Goal: Task Accomplishment & Management: Use online tool/utility

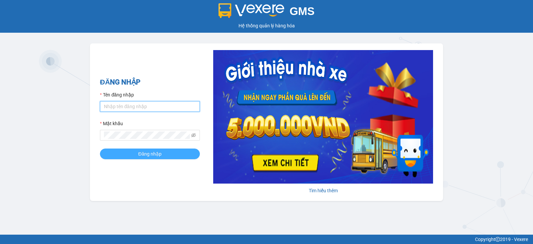
type input "bxmt1.mocthao"
click at [139, 155] on span "Đăng nhập" at bounding box center [149, 153] width 23 height 7
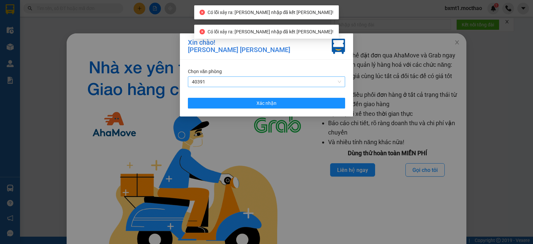
click at [229, 79] on span "40391" at bounding box center [266, 82] width 149 height 10
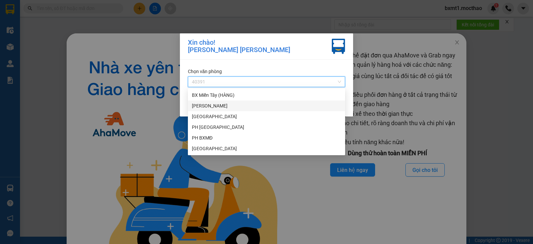
click at [213, 106] on div "[GEOGRAPHIC_DATA]" at bounding box center [266, 105] width 149 height 7
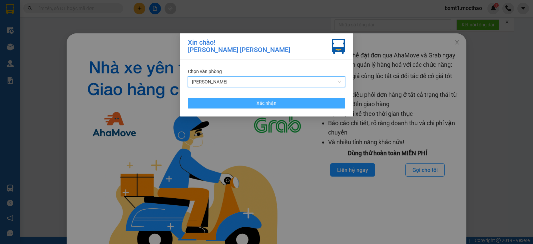
click at [215, 101] on button "Xác nhận" at bounding box center [266, 103] width 157 height 11
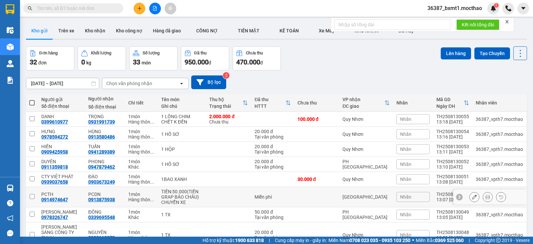
click at [472, 196] on icon at bounding box center [474, 196] width 5 height 5
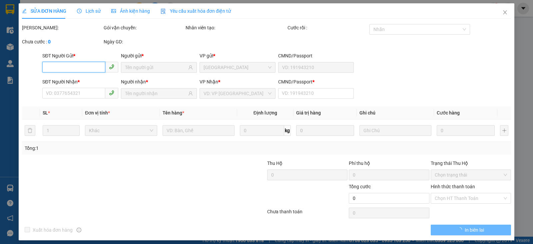
type input "0914974647"
type input "0913875938"
type input "1"
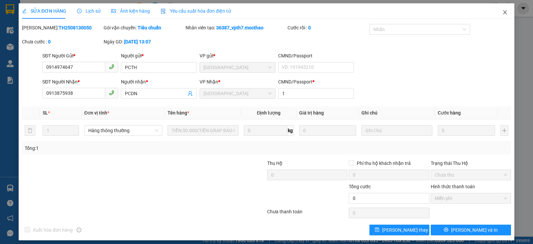
click at [502, 13] on icon "close" at bounding box center [504, 12] width 5 height 5
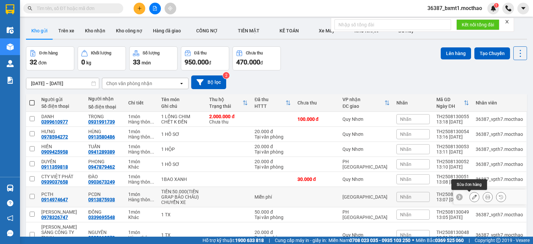
click at [472, 197] on icon at bounding box center [474, 196] width 5 height 5
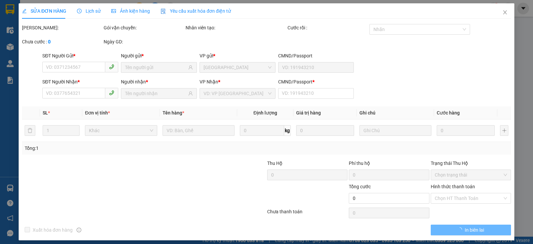
type input "0914974647"
type input "0913875938"
type input "1"
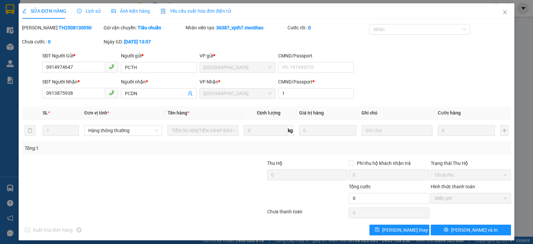
click at [96, 12] on span "Lịch sử" at bounding box center [89, 10] width 24 height 5
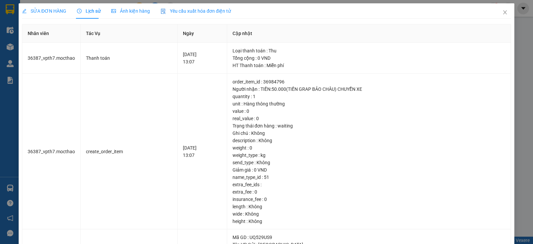
click at [53, 12] on span "SỬA ĐƠN HÀNG" at bounding box center [44, 10] width 44 height 5
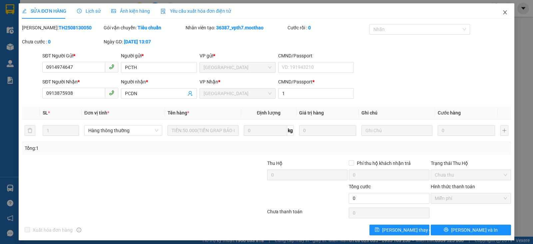
click at [502, 13] on icon "close" at bounding box center [504, 12] width 5 height 5
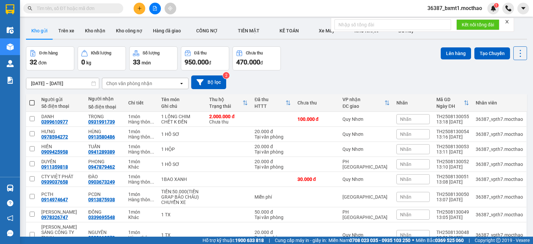
click at [507, 21] on icon "close" at bounding box center [507, 21] width 5 height 5
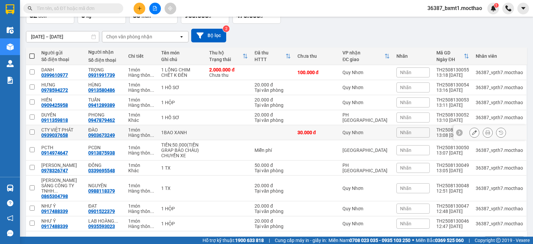
scroll to position [63, 0]
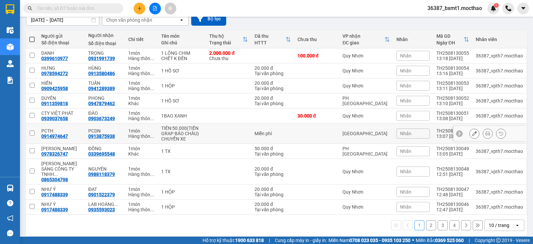
click at [473, 133] on button at bounding box center [474, 134] width 9 height 12
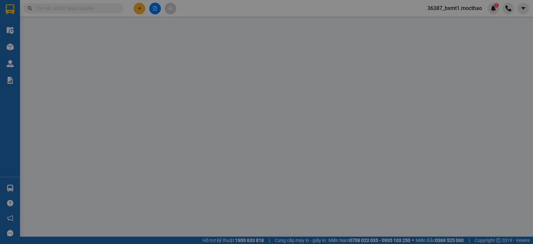
type input "0914974647"
type input "0913875938"
type input "1"
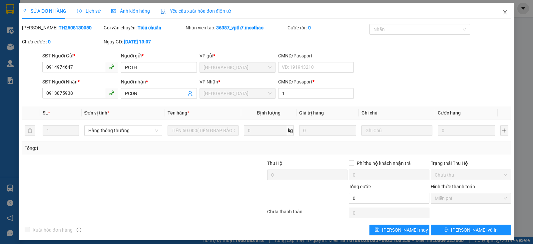
click at [503, 14] on icon "close" at bounding box center [505, 12] width 4 height 4
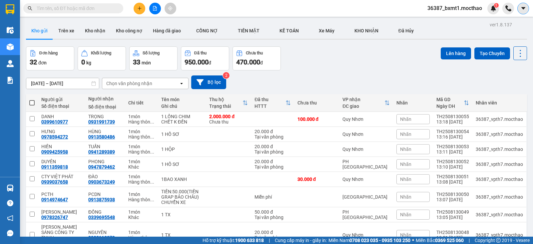
click at [525, 10] on icon "caret-down" at bounding box center [523, 8] width 6 height 6
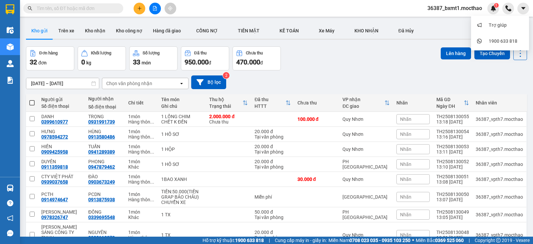
click at [452, 6] on span "36387_bxmt1.mocthao" at bounding box center [454, 8] width 65 height 8
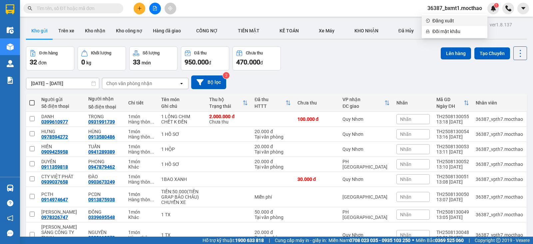
click at [449, 19] on span "Đăng xuất" at bounding box center [457, 20] width 51 height 7
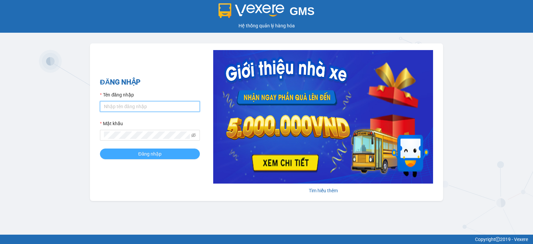
type input "bxmt1.mocthao"
click at [141, 151] on span "Đăng nhập" at bounding box center [149, 153] width 23 height 7
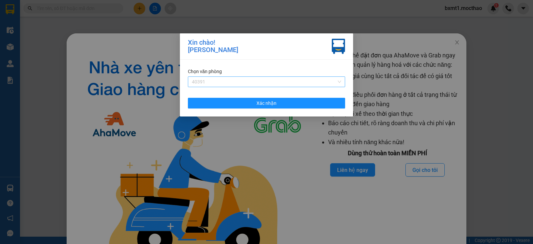
click at [223, 80] on span "40391" at bounding box center [266, 82] width 149 height 10
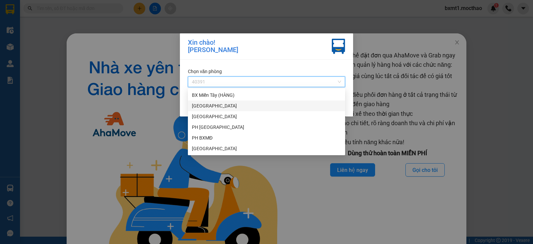
click at [204, 104] on div "[GEOGRAPHIC_DATA]" at bounding box center [266, 105] width 149 height 7
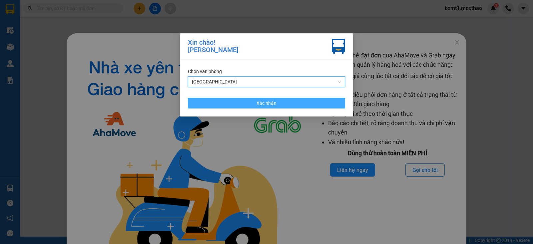
click at [223, 99] on button "Xác nhận" at bounding box center [266, 103] width 157 height 11
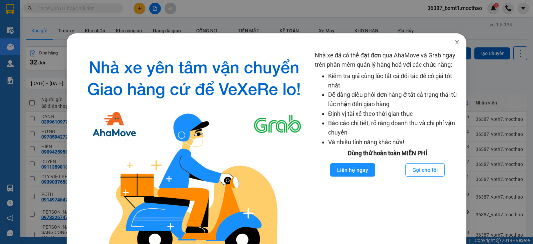
click at [455, 43] on icon "close" at bounding box center [457, 42] width 4 height 4
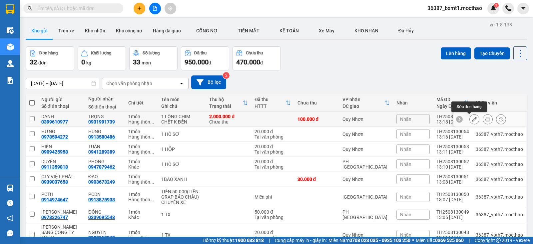
click at [472, 120] on icon at bounding box center [474, 119] width 5 height 5
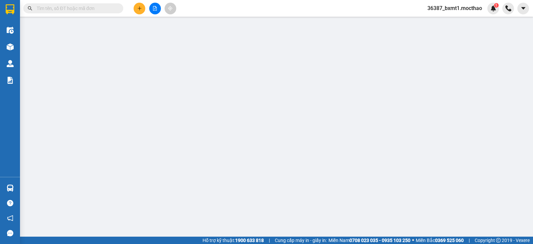
type input "0399610977"
type input "0931991739"
type input "1"
type input "2.000.000"
type input "100.000"
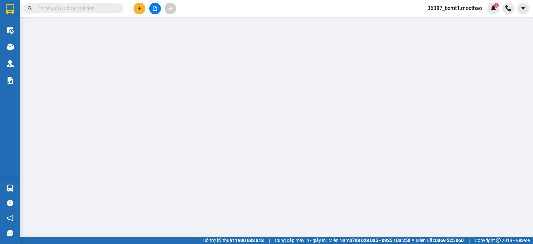
type input "100.000"
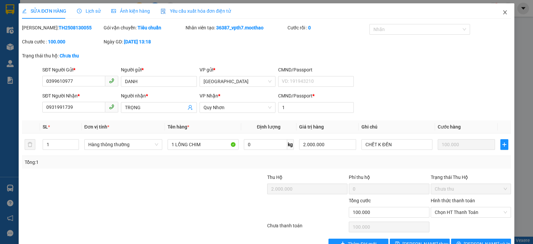
click at [502, 12] on icon "close" at bounding box center [504, 12] width 5 height 5
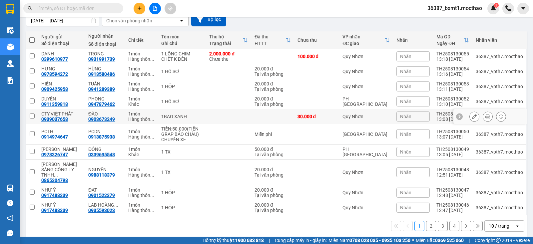
scroll to position [63, 0]
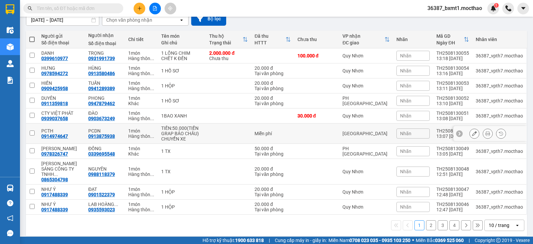
click at [472, 135] on icon at bounding box center [474, 133] width 5 height 5
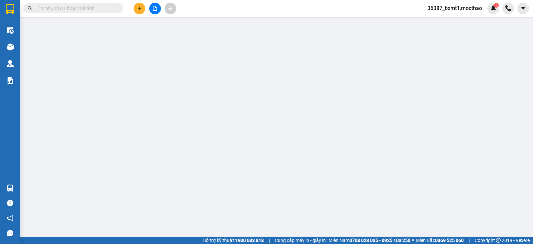
type input "0914974647"
type input "0913875938"
type input "1"
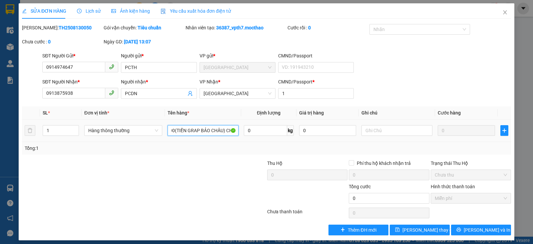
scroll to position [0, 37]
drag, startPoint x: 168, startPoint y: 133, endPoint x: 247, endPoint y: 139, distance: 79.2
click at [247, 139] on tr "1 Hàng thông thường TIỀN:50.000(TIỀN GRAP BẢO CHÂU) CHUYỂN XE 0 kg 0 0" at bounding box center [266, 130] width 489 height 22
type input "1 GÓI TEM"
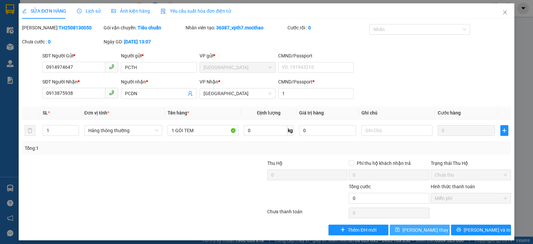
click at [411, 229] on span "[PERSON_NAME] thay đổi" at bounding box center [428, 229] width 53 height 7
